Goal: Information Seeking & Learning: Learn about a topic

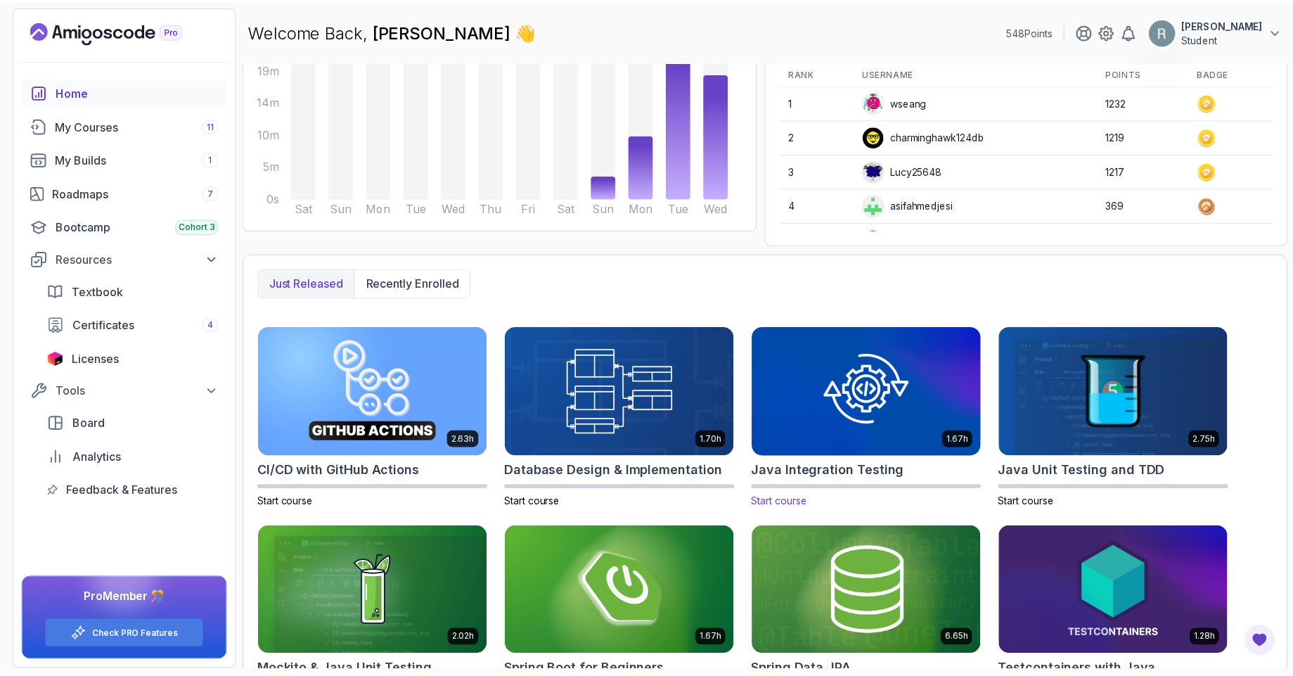
scroll to position [226, 0]
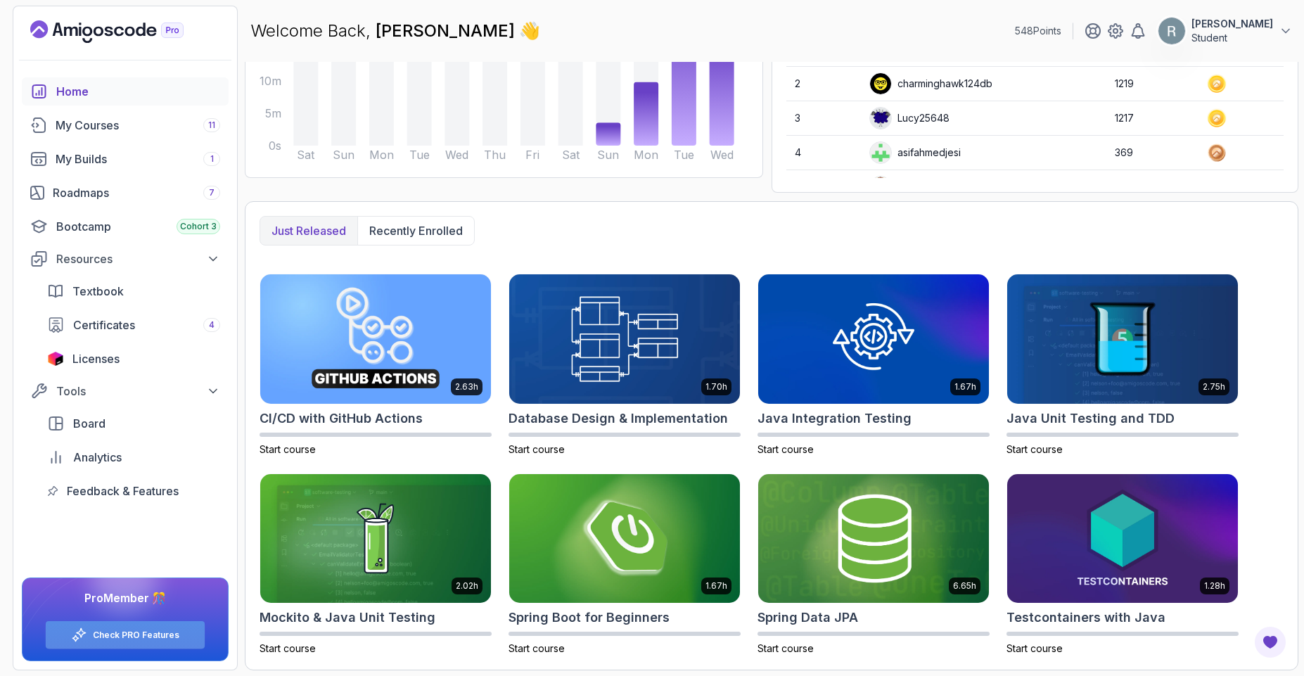
click at [152, 630] on link "Check PRO Features" at bounding box center [136, 634] width 87 height 11
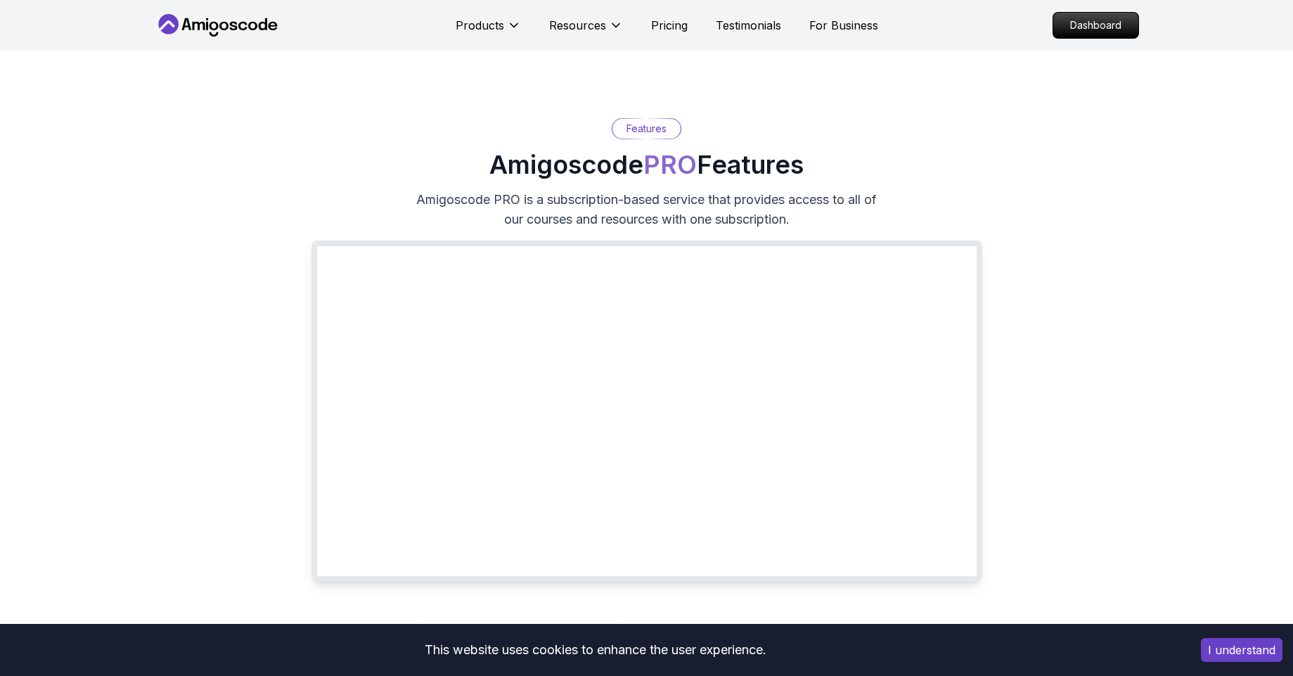
click at [1253, 655] on button "I understand" at bounding box center [1242, 650] width 82 height 24
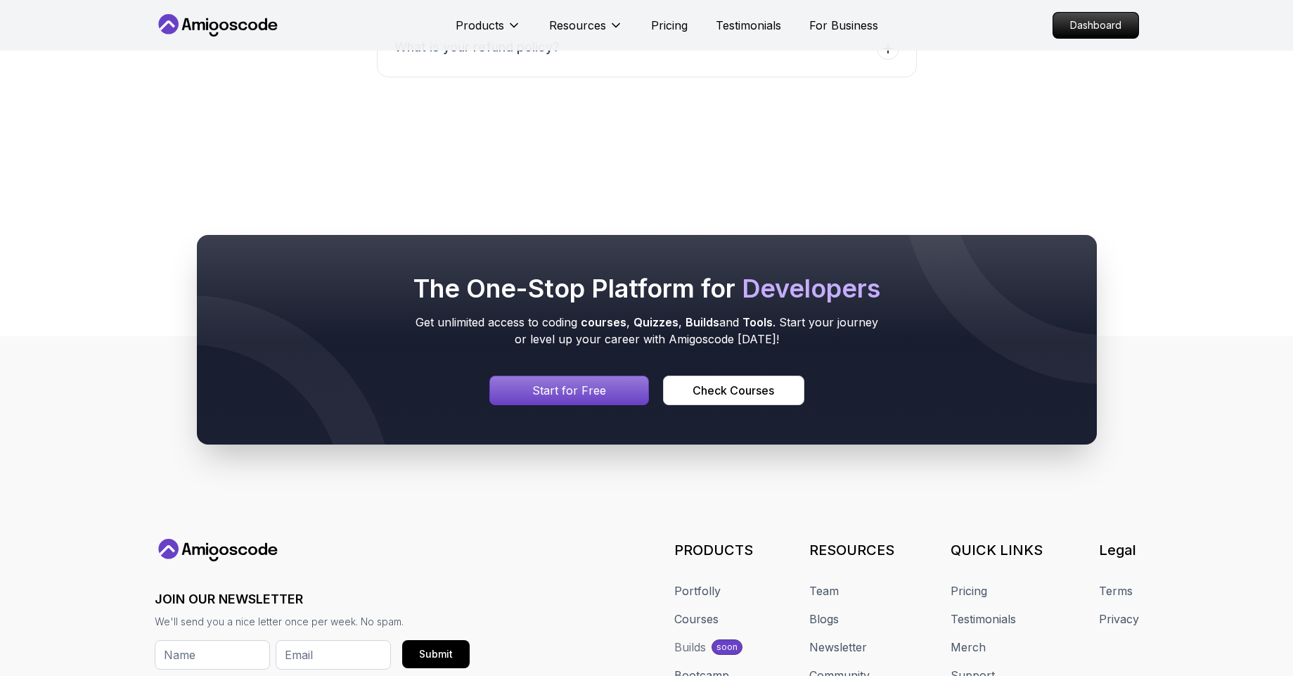
scroll to position [2739, 0]
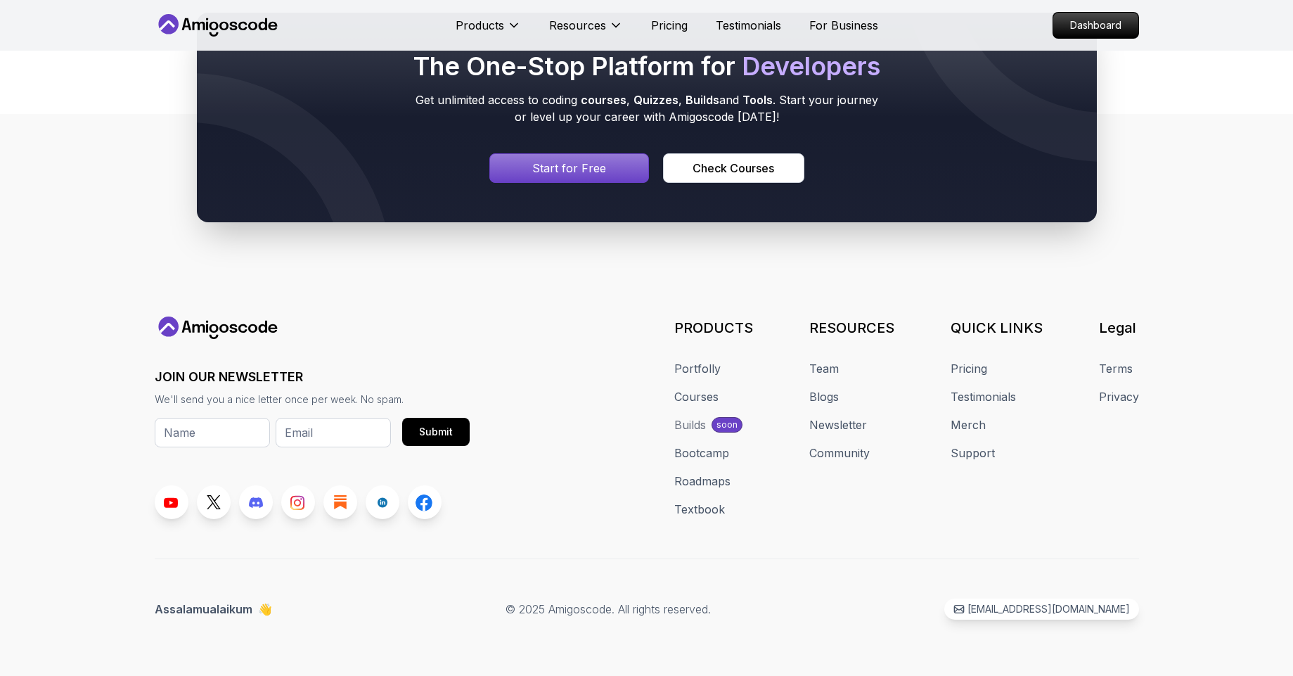
click at [696, 388] on div "Portfolly Courses Builds soon Bootcamp Roadmaps Textbook" at bounding box center [713, 439] width 79 height 158
click at [698, 393] on link "Courses" at bounding box center [696, 396] width 44 height 17
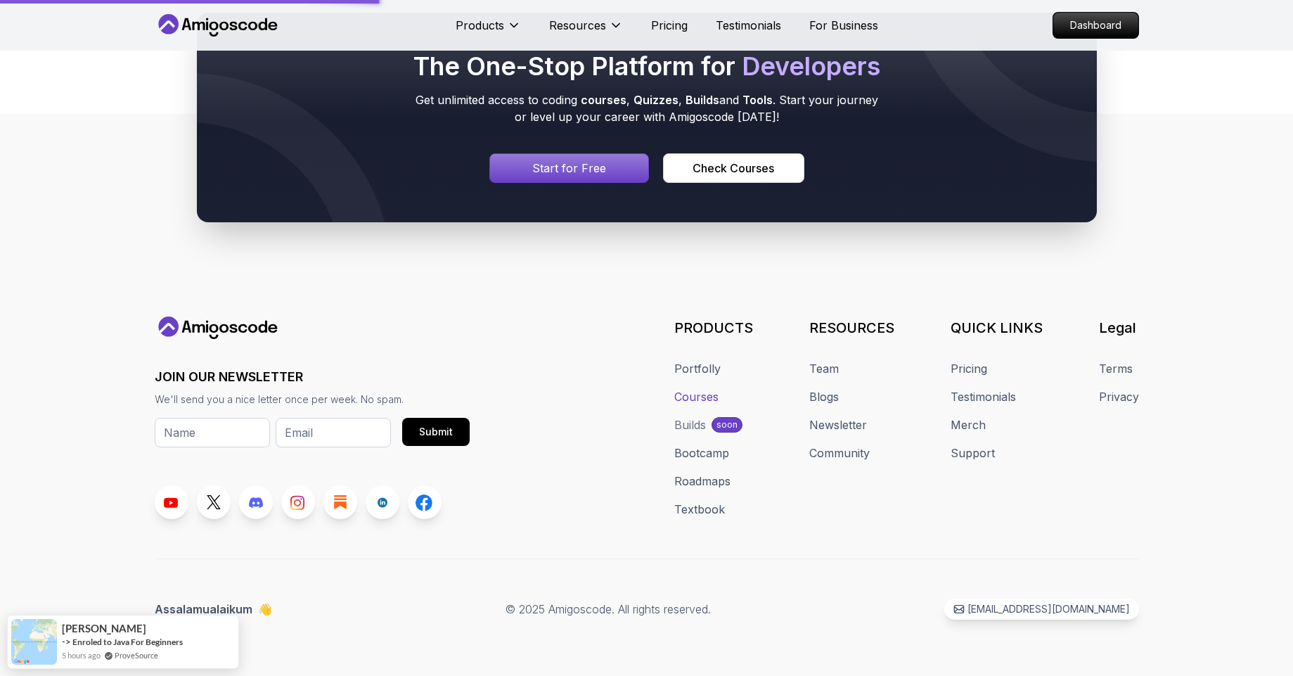
scroll to position [2781, 0]
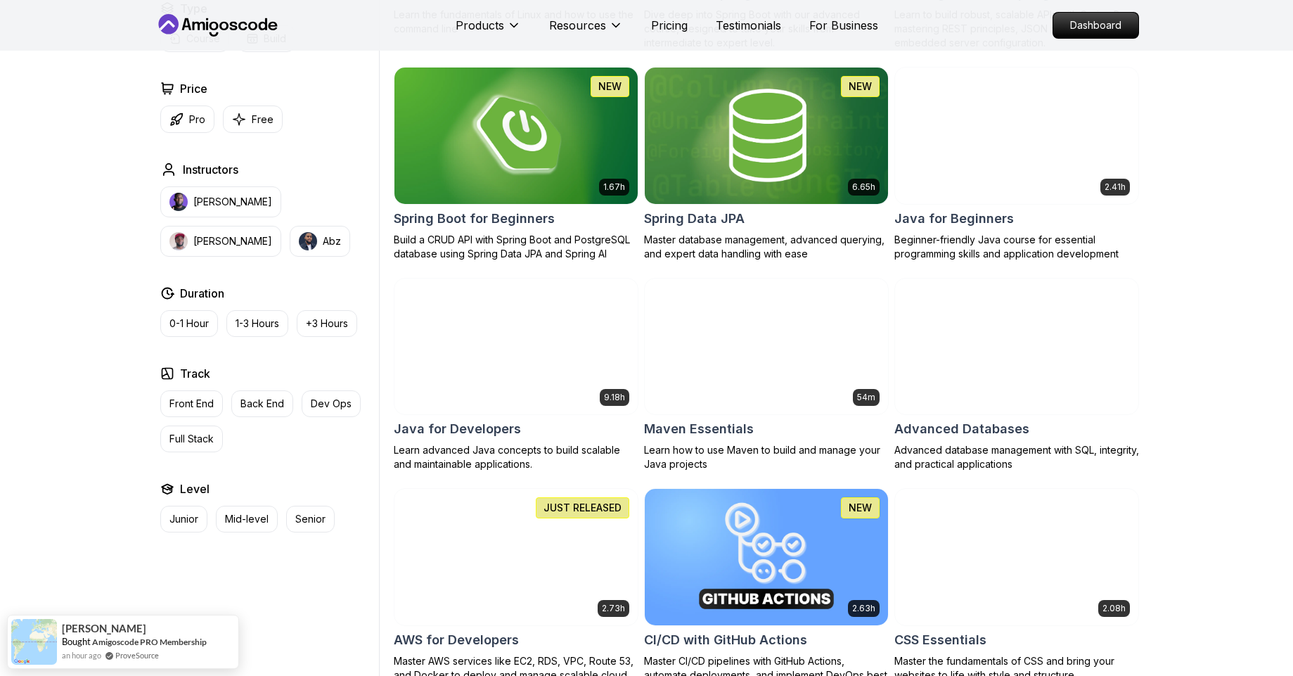
scroll to position [675, 0]
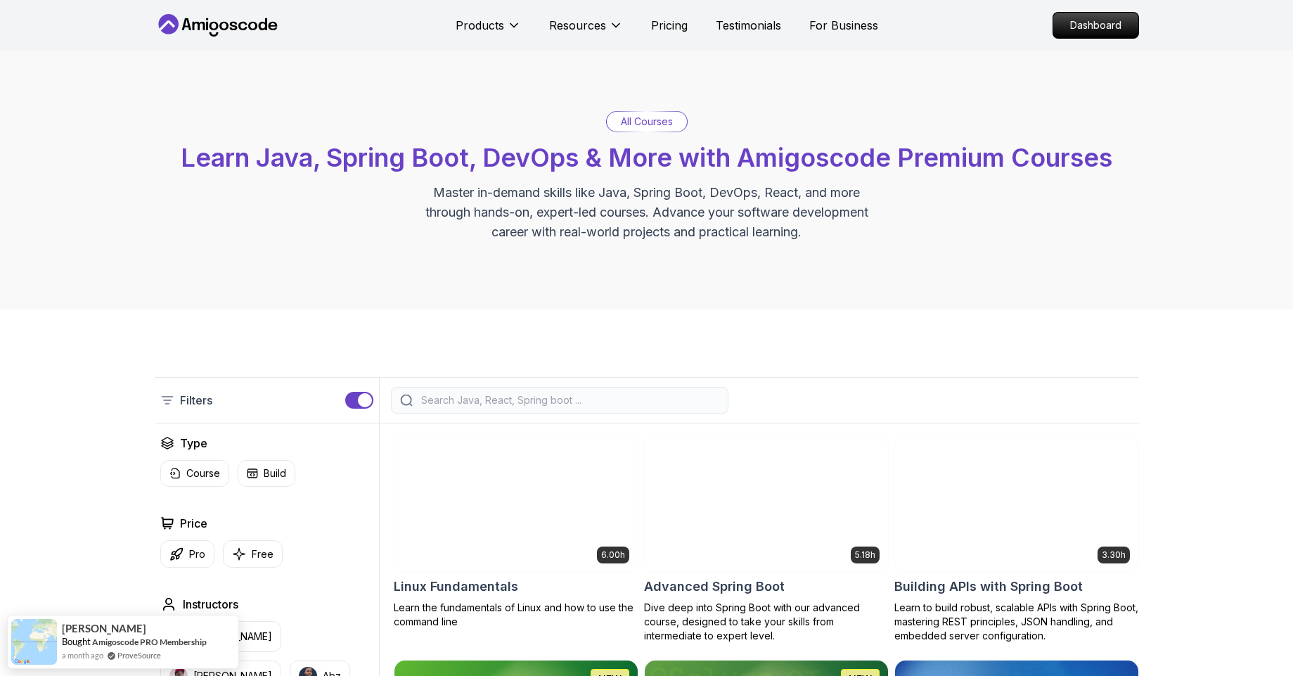
scroll to position [0, 0]
